Goal: Task Accomplishment & Management: Manage account settings

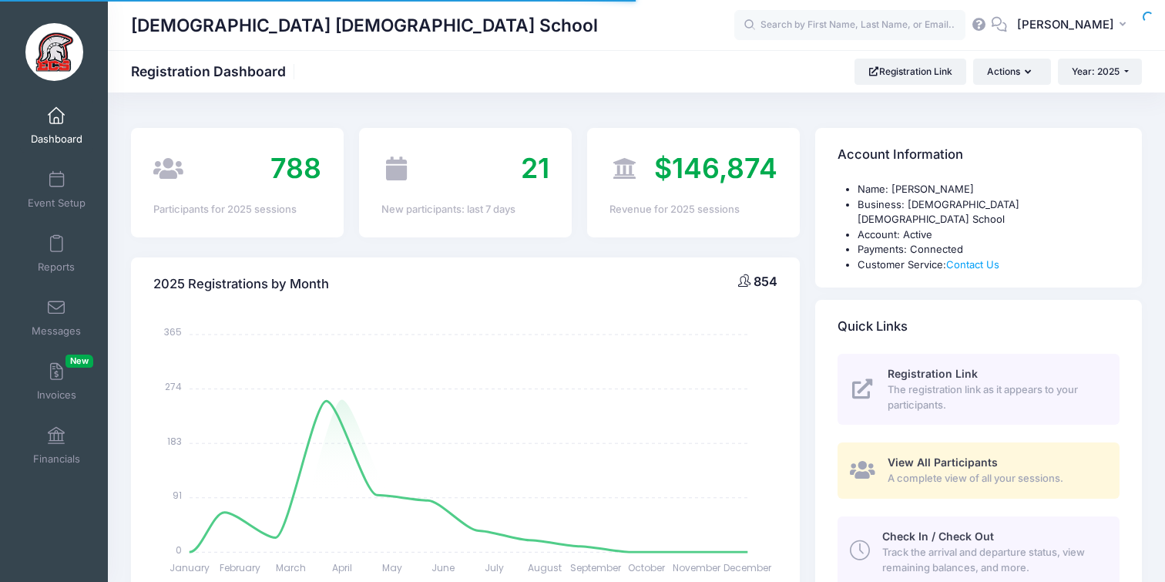
select select
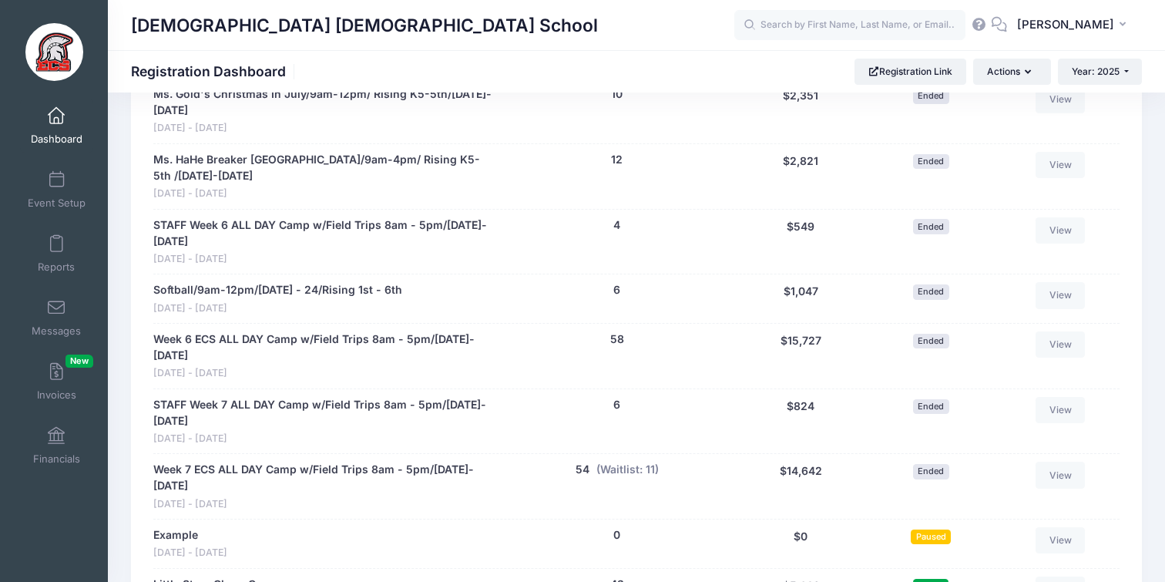
scroll to position [2882, 0]
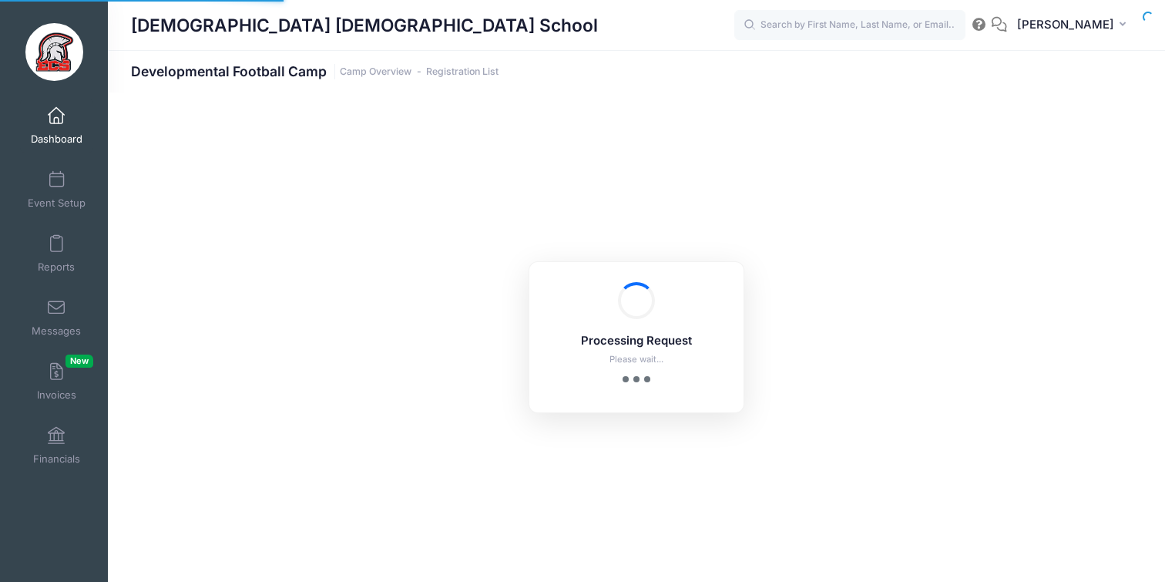
select select "10"
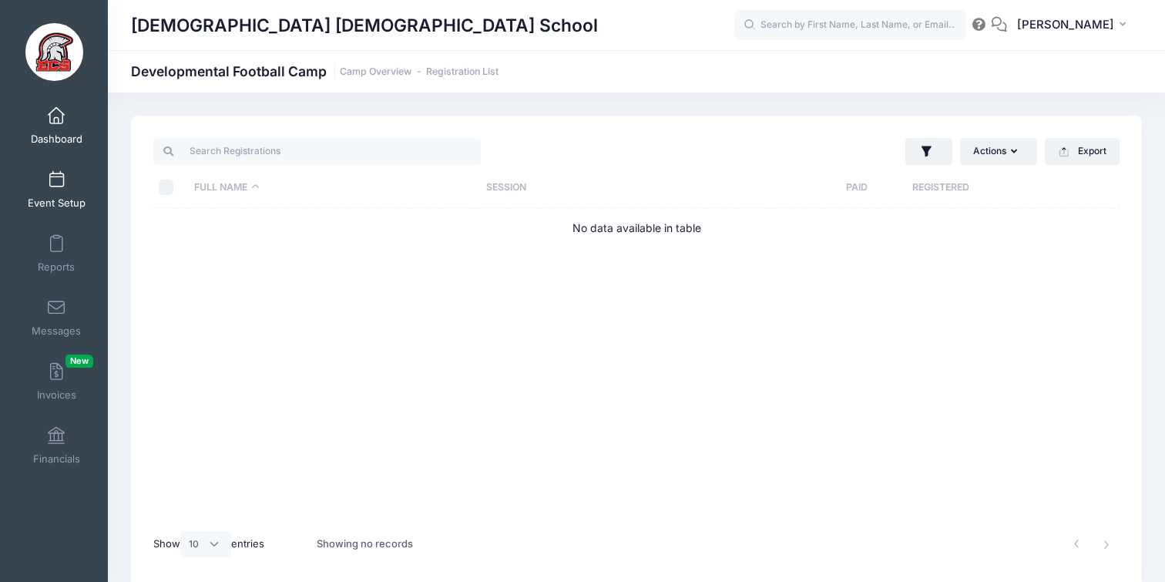
click at [56, 179] on span at bounding box center [56, 180] width 0 height 17
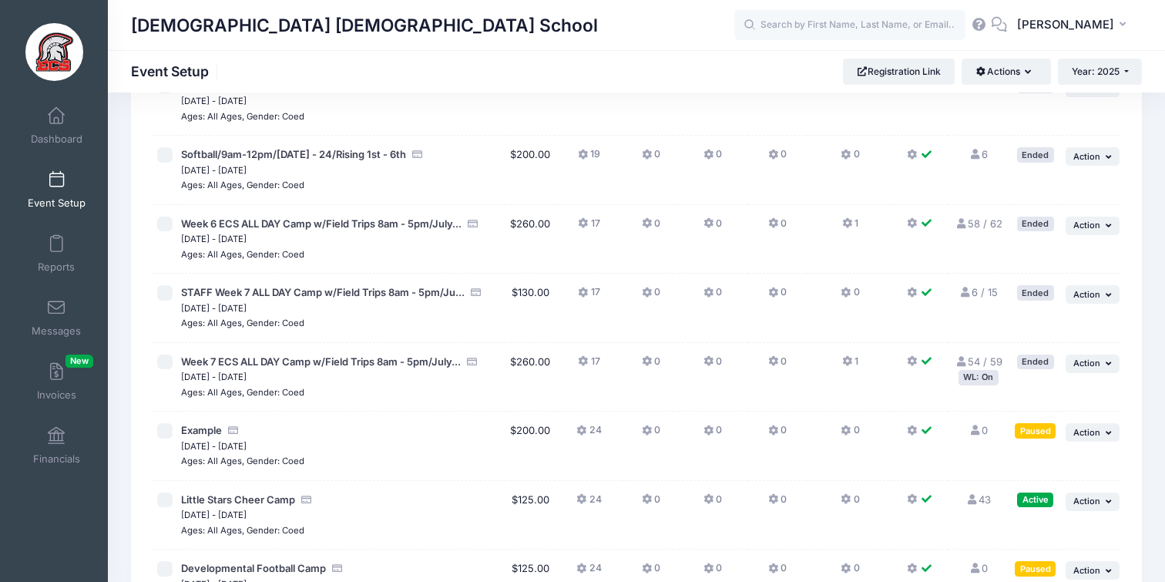
scroll to position [2931, 0]
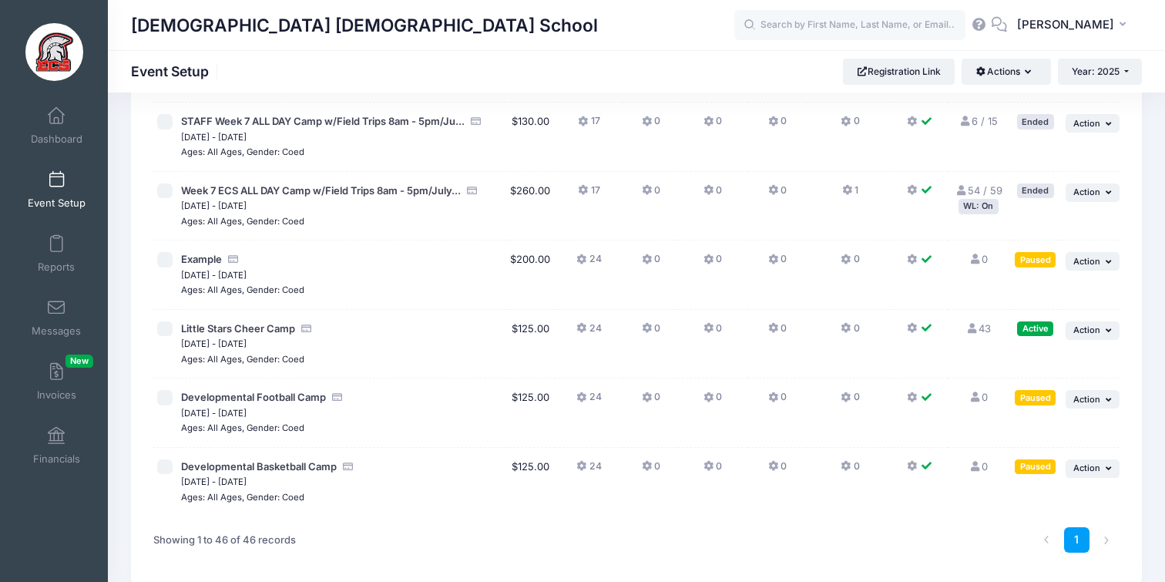
drag, startPoint x: 166, startPoint y: 326, endPoint x: 165, endPoint y: 340, distance: 14.0
click at [166, 390] on input "checkbox" at bounding box center [164, 397] width 15 height 15
checkbox input "true"
drag, startPoint x: 165, startPoint y: 393, endPoint x: 178, endPoint y: 392, distance: 13.1
click at [165, 459] on input "checkbox" at bounding box center [164, 466] width 15 height 15
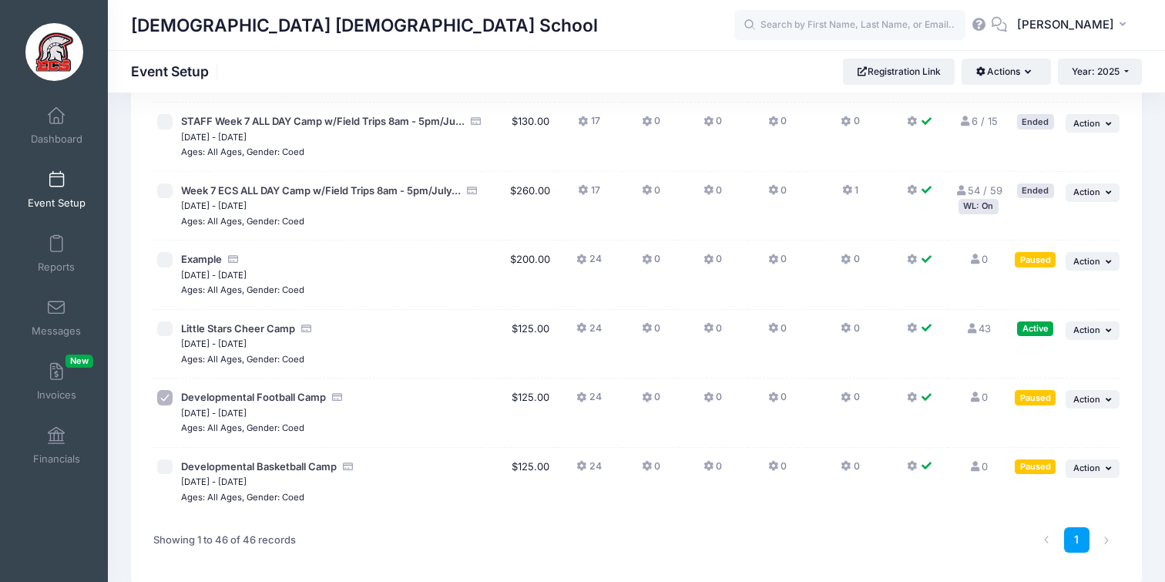
checkbox input "true"
click at [1016, 71] on button "Actions" at bounding box center [1005, 72] width 89 height 26
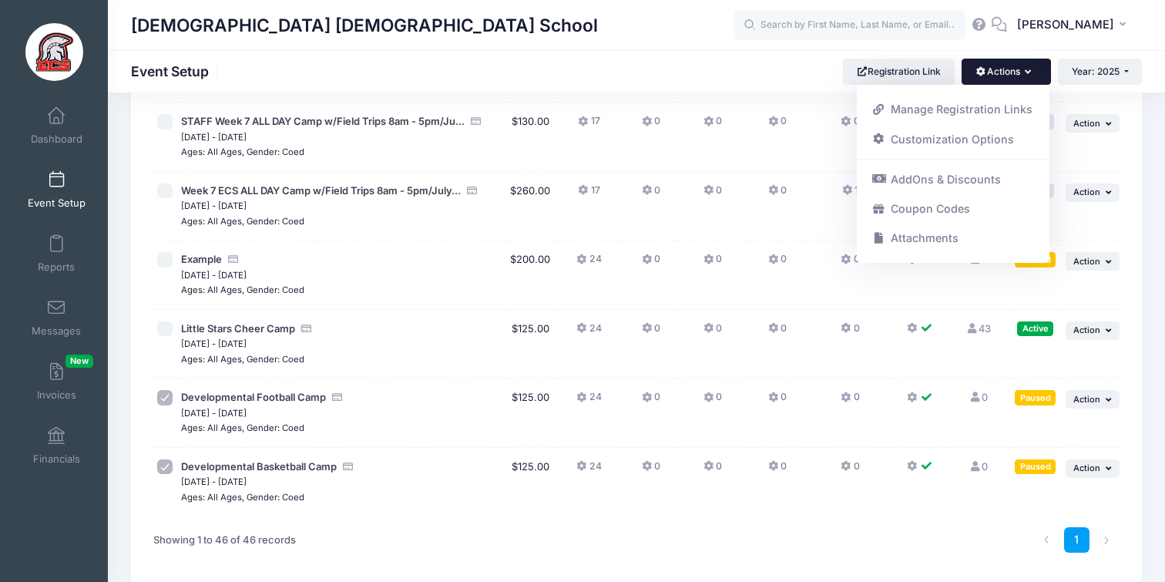
click at [787, 69] on div "Evangelical Christian School Event Setup Registration Link Actions Manage Regis…" at bounding box center [636, 72] width 1057 height 26
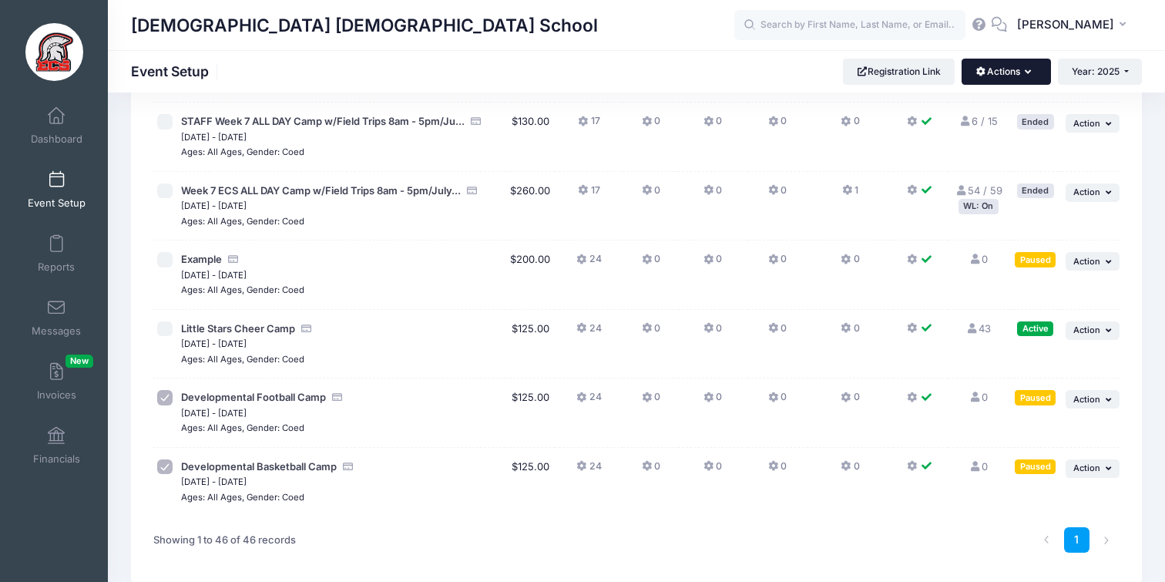
click at [1028, 72] on icon "button" at bounding box center [1031, 72] width 12 height 0
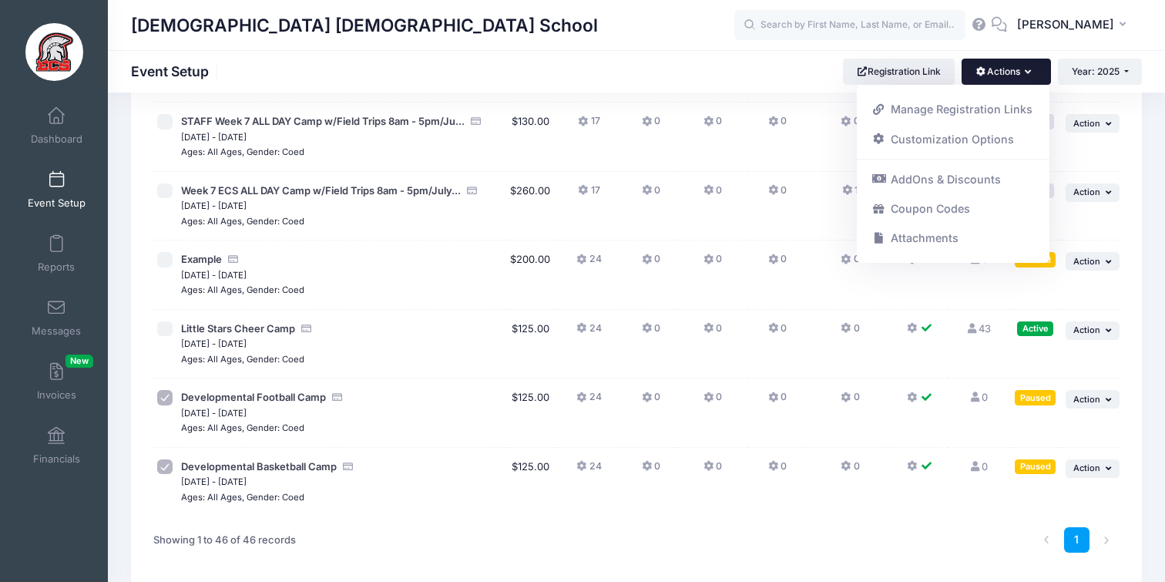
click at [1028, 72] on icon "button" at bounding box center [1031, 72] width 12 height 0
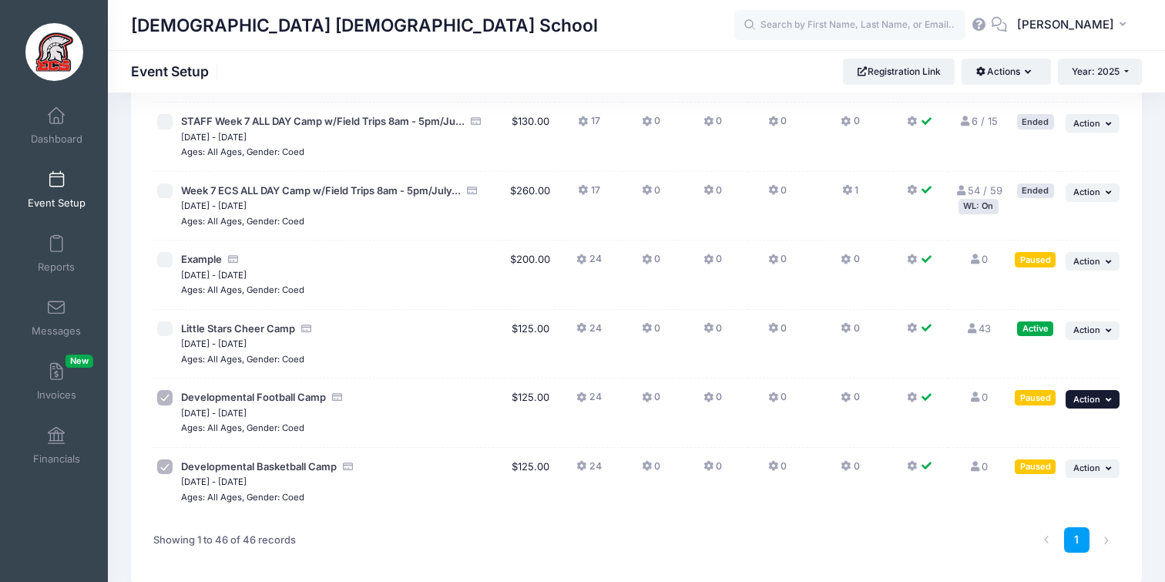
click at [1096, 390] on button "... Action" at bounding box center [1092, 399] width 54 height 18
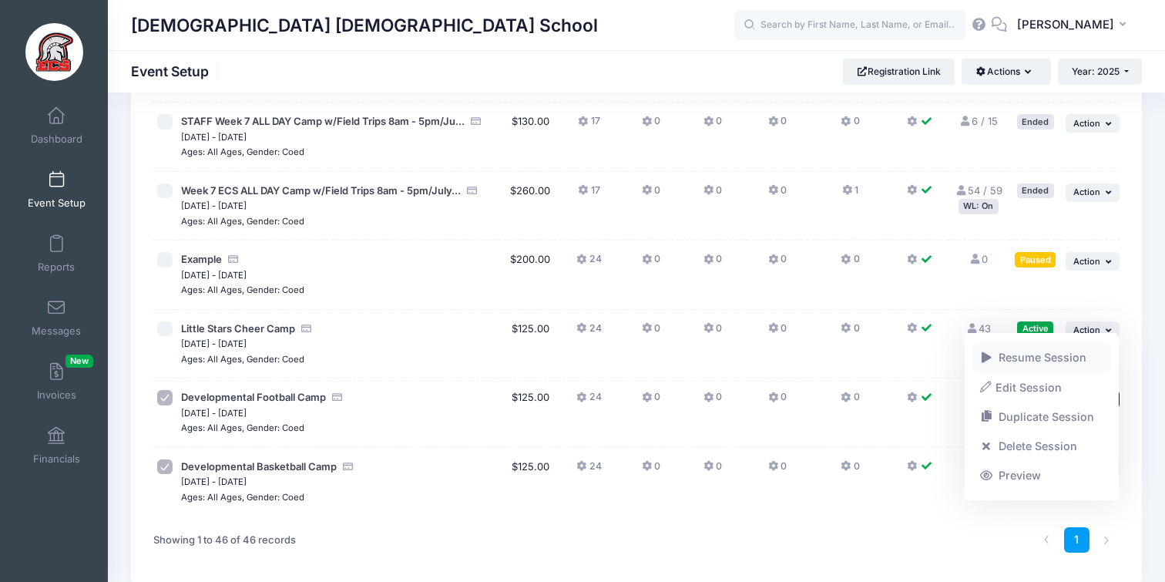
click at [1055, 353] on link "Resume Session" at bounding box center [1041, 357] width 139 height 29
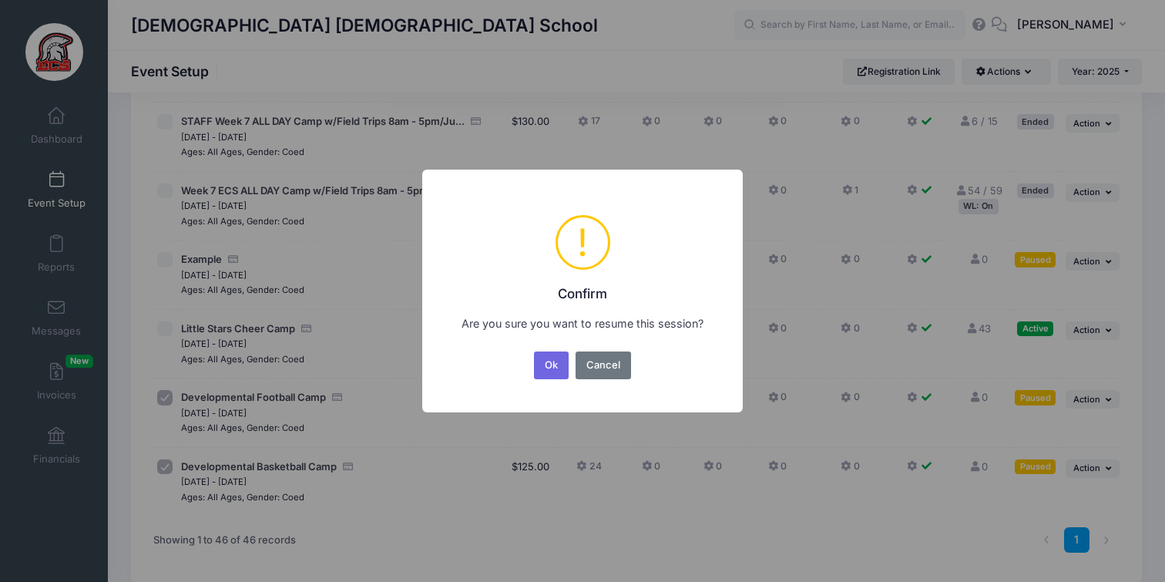
drag, startPoint x: 549, startPoint y: 364, endPoint x: 633, endPoint y: 361, distance: 84.8
click at [549, 364] on button "Ok" at bounding box center [551, 365] width 35 height 28
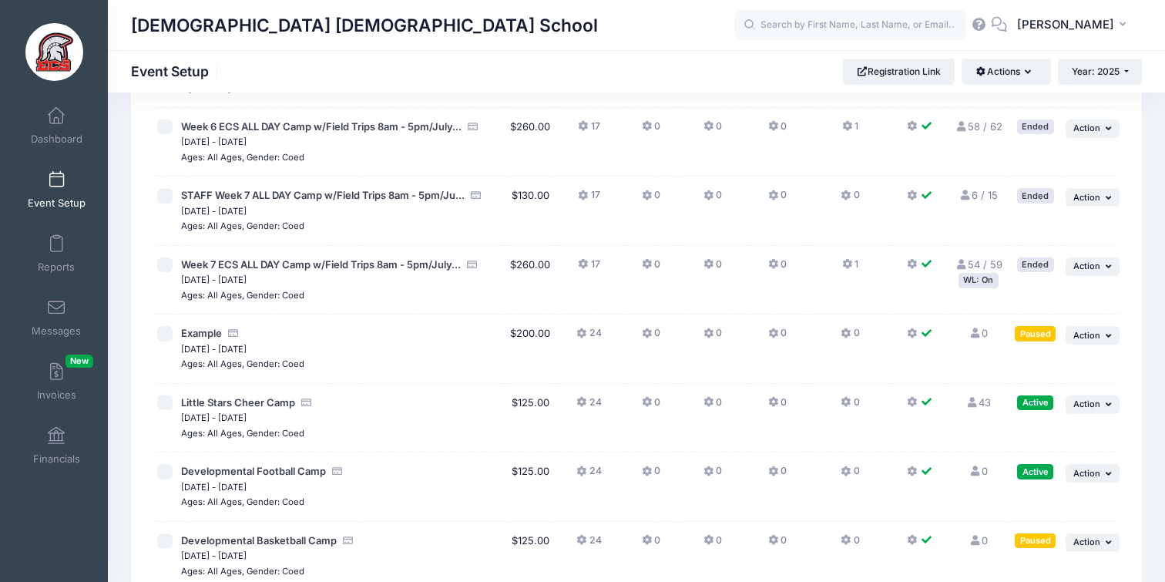
scroll to position [2931, 0]
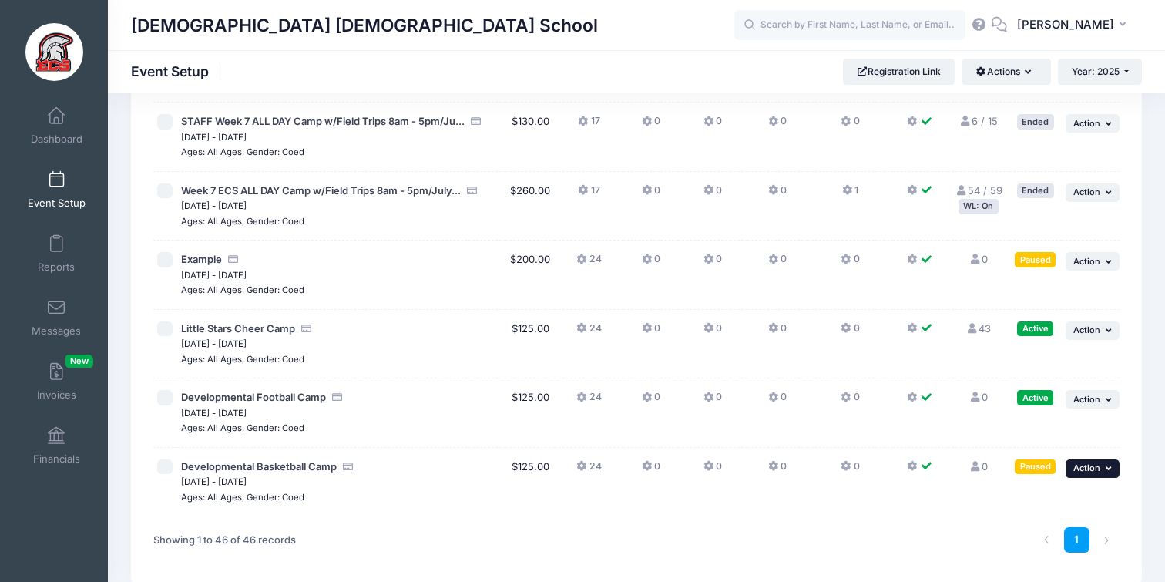
click at [1085, 462] on span "Action" at bounding box center [1086, 467] width 27 height 11
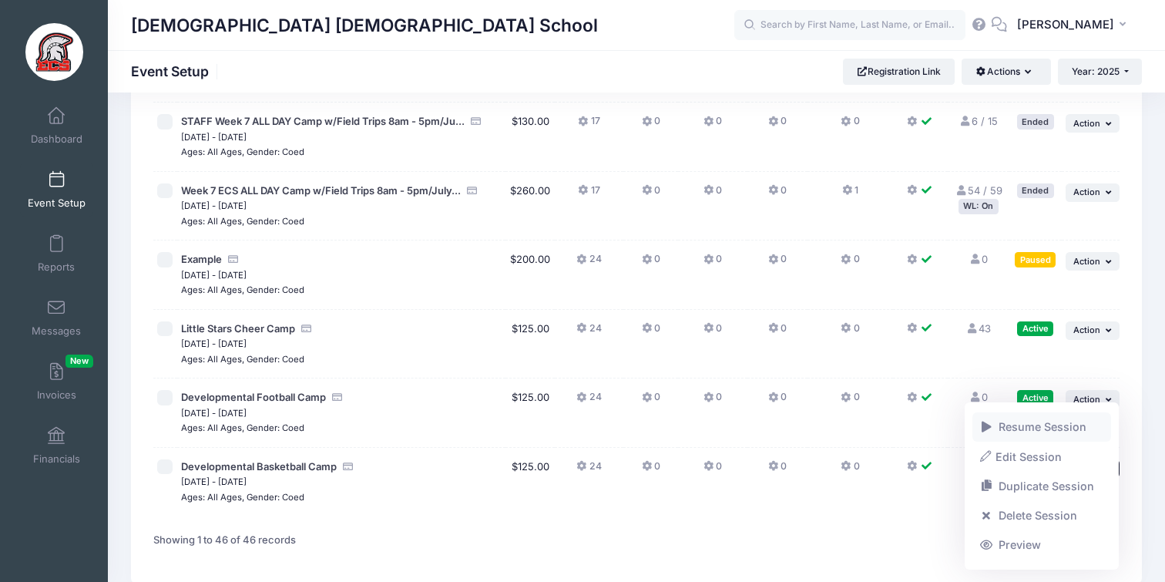
click at [999, 423] on link "Resume Session" at bounding box center [1041, 426] width 139 height 29
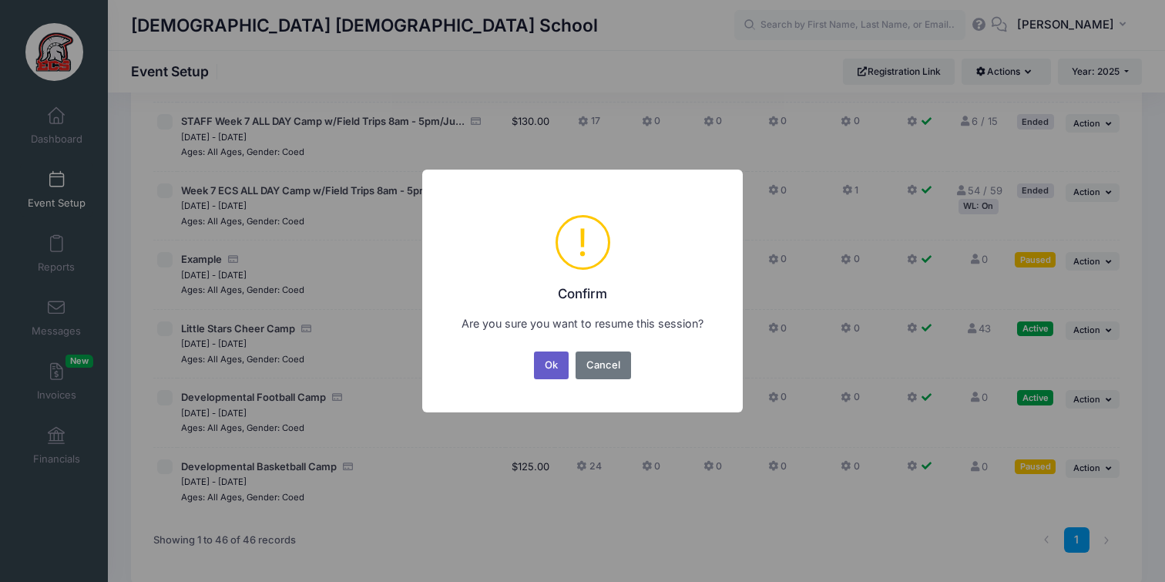
click at [556, 364] on button "Ok" at bounding box center [551, 365] width 35 height 28
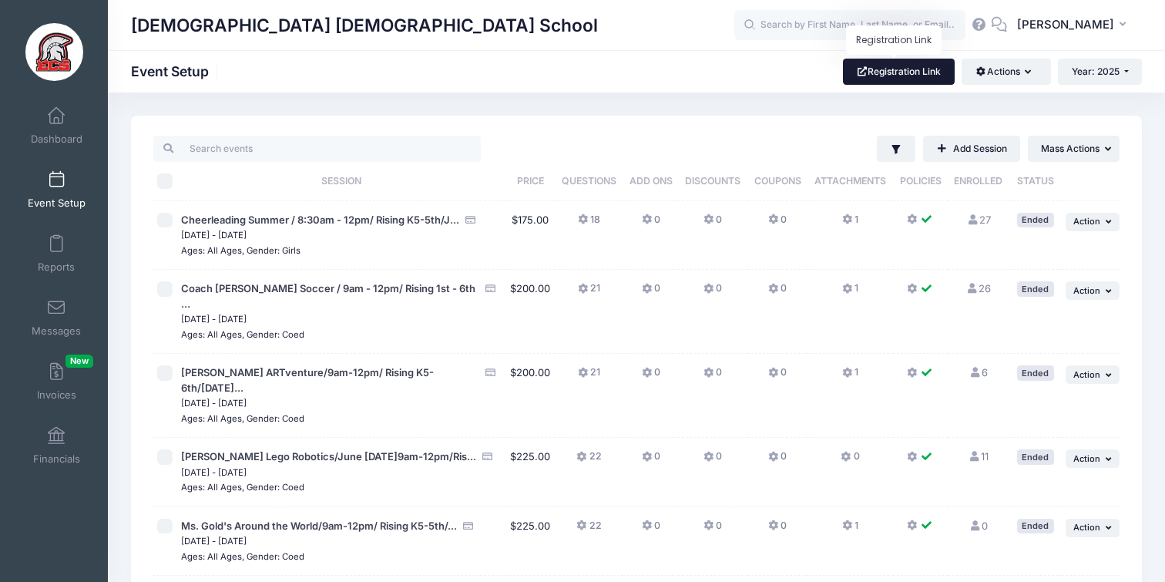
click at [898, 71] on link "Registration Link" at bounding box center [899, 72] width 112 height 26
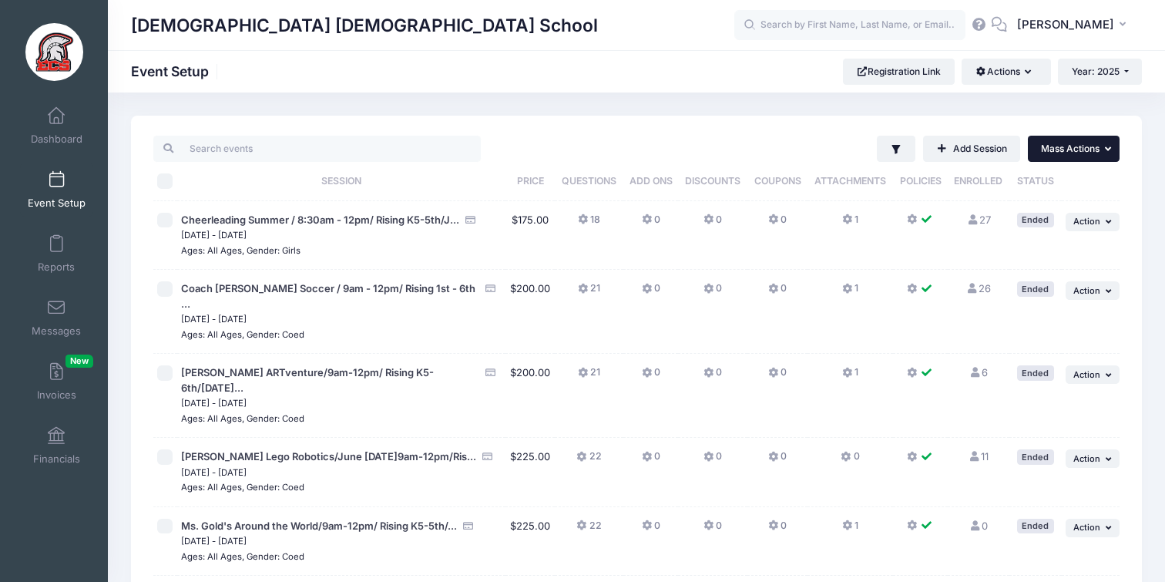
click at [1049, 156] on button "... Mass Actions" at bounding box center [1074, 149] width 92 height 26
click at [1006, 82] on button "Actions" at bounding box center [1005, 72] width 89 height 26
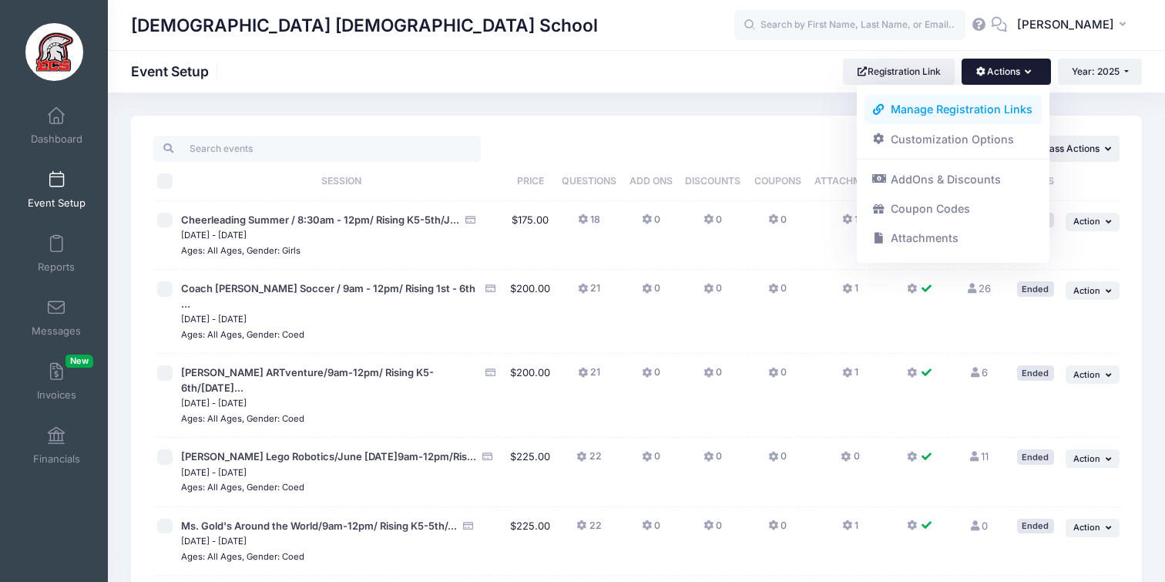
click at [985, 109] on link "Manage Registration Links" at bounding box center [953, 109] width 178 height 29
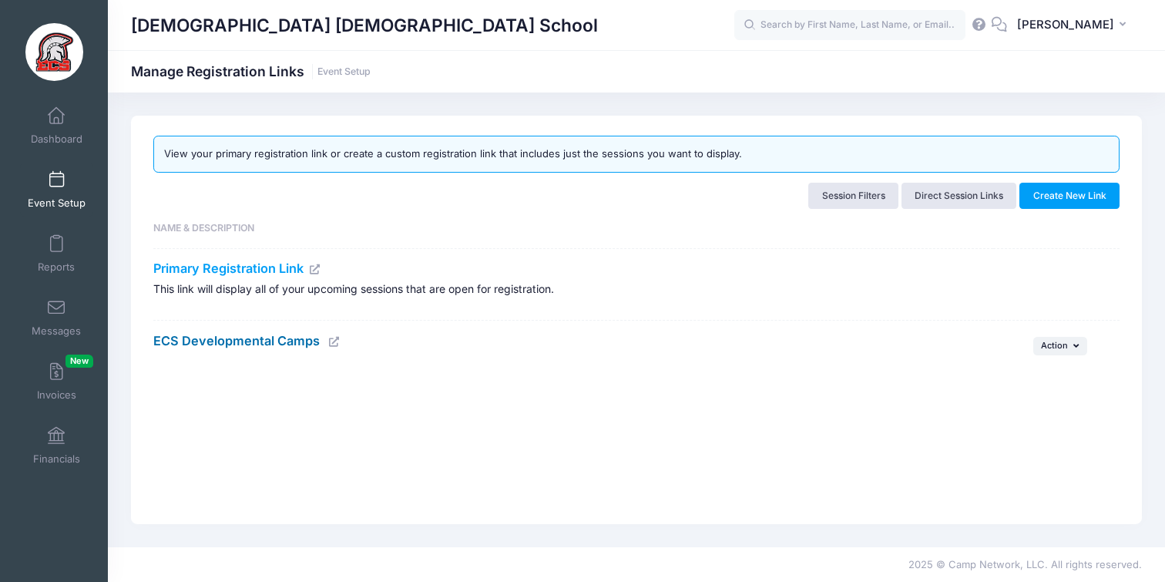
click at [280, 340] on link "ECS Developmental Camps" at bounding box center [236, 340] width 166 height 15
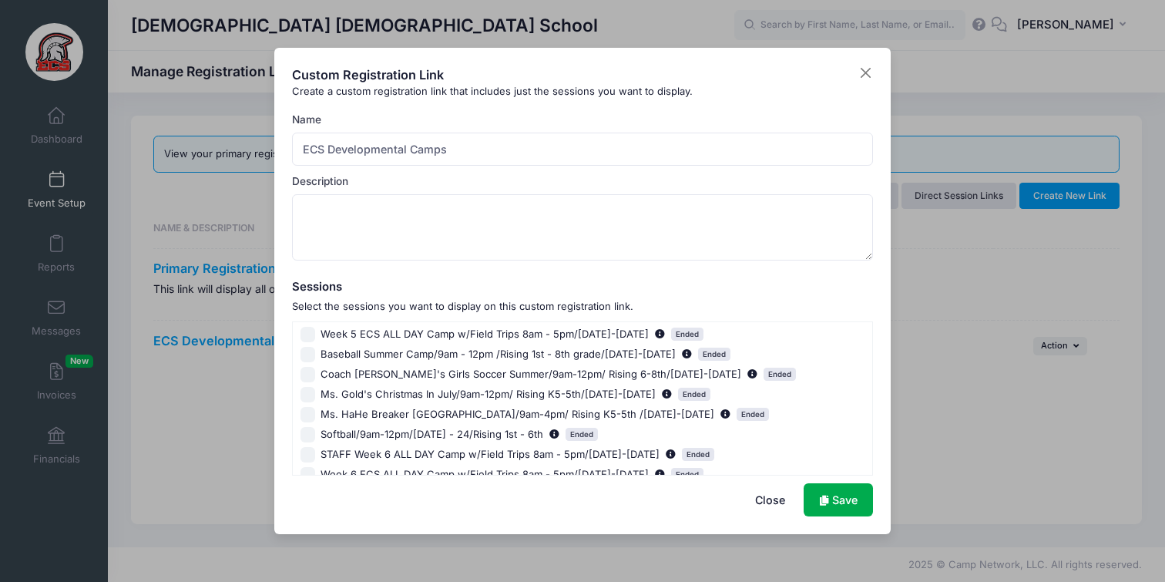
scroll to position [779, 0]
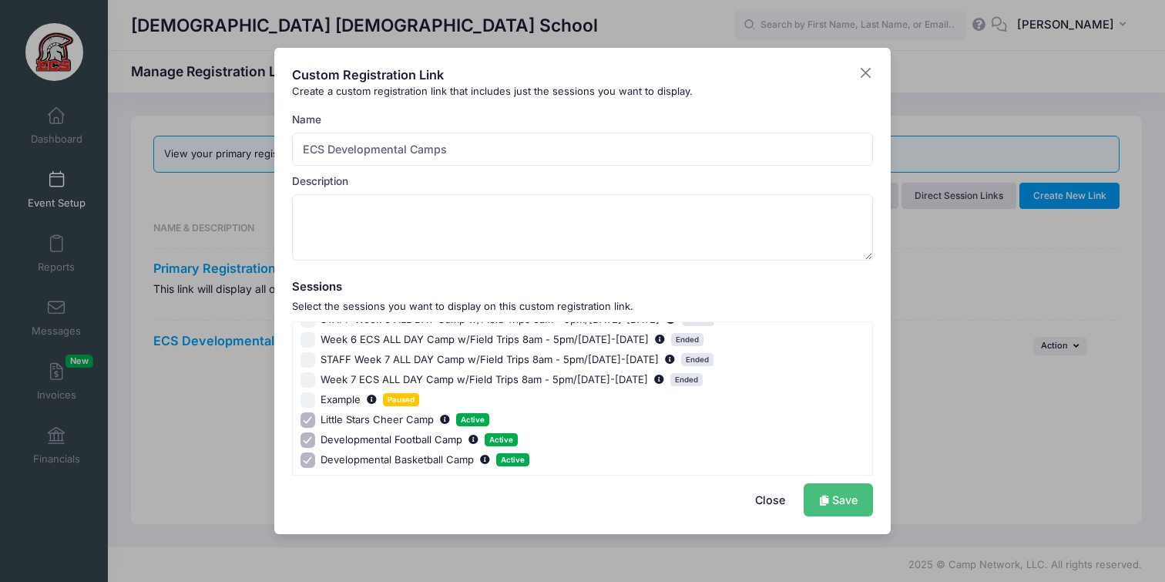
click at [855, 492] on link "Save" at bounding box center [838, 499] width 69 height 33
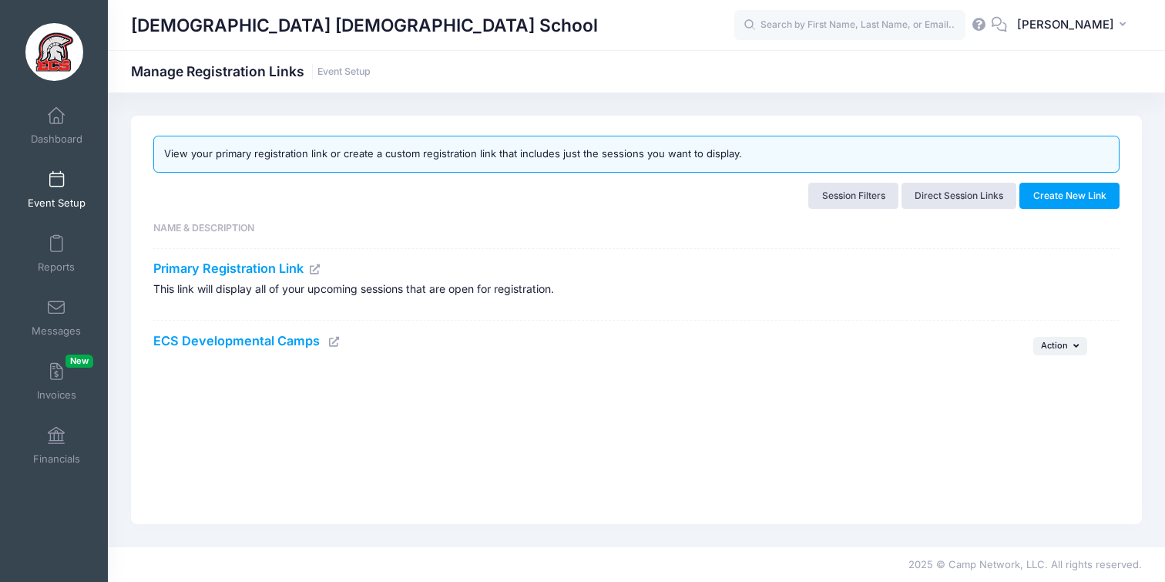
click at [331, 340] on icon at bounding box center [334, 342] width 12 height 10
